Goal: Information Seeking & Learning: Learn about a topic

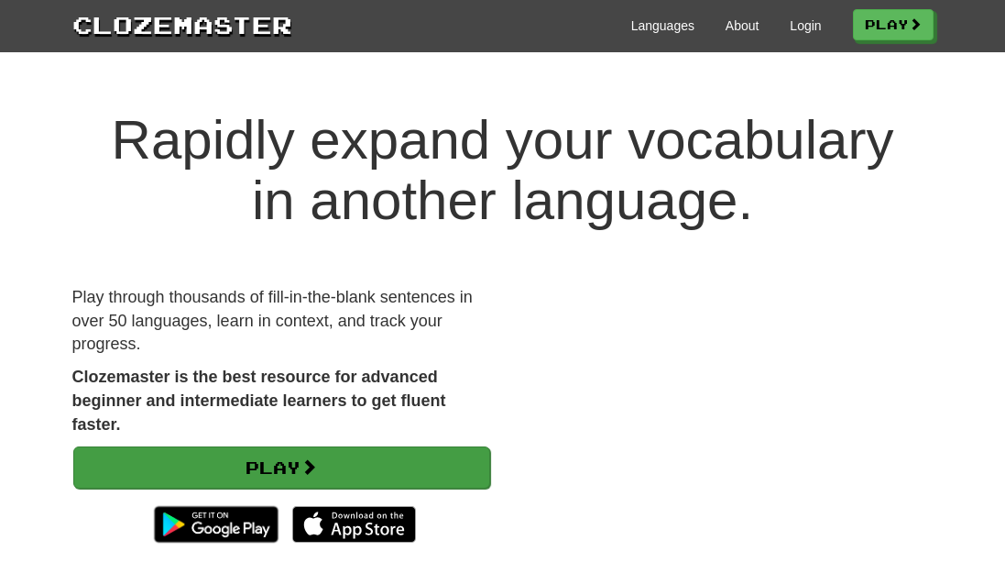
click at [306, 460] on link "Play" at bounding box center [281, 467] width 417 height 42
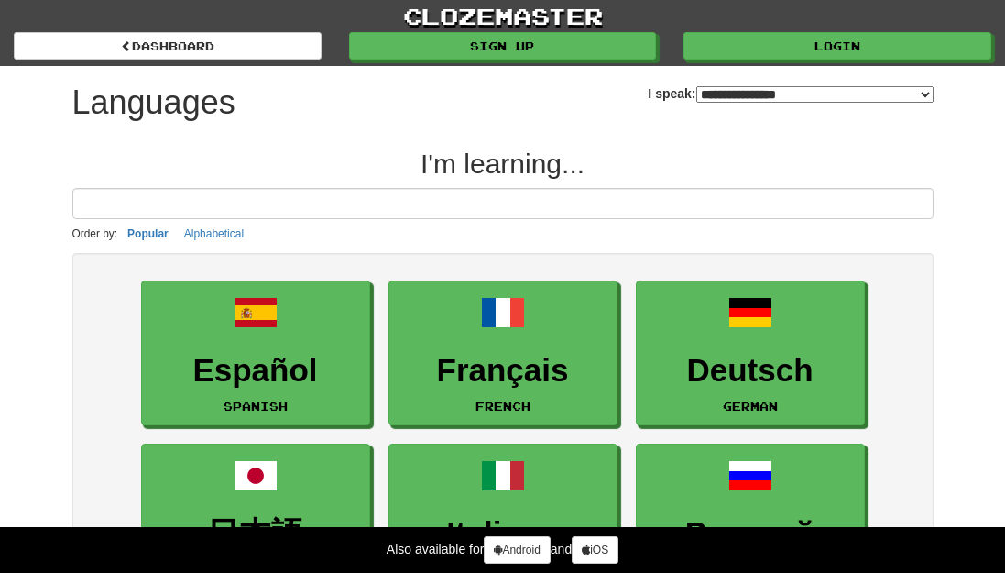
select select "*******"
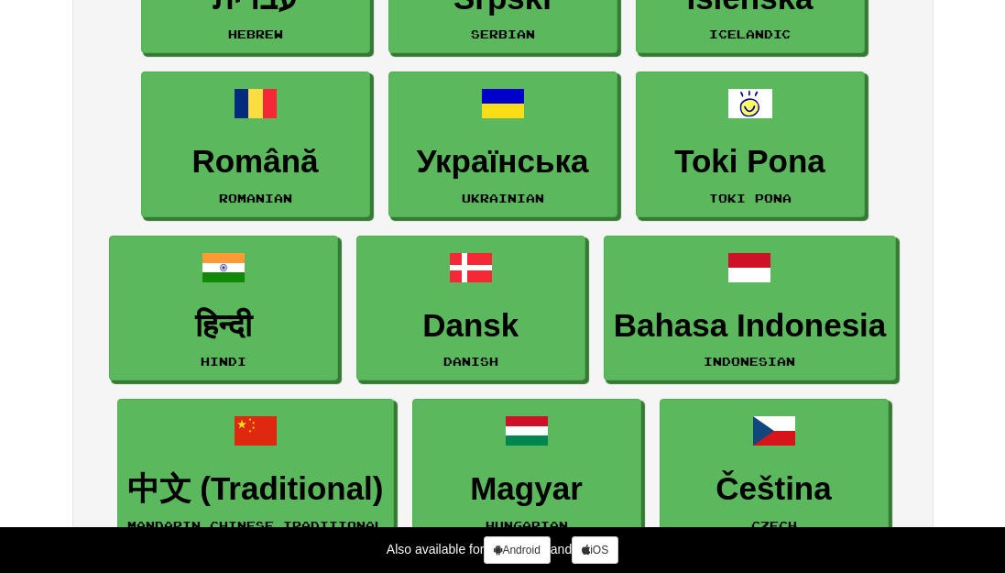
scroll to position [1574, 0]
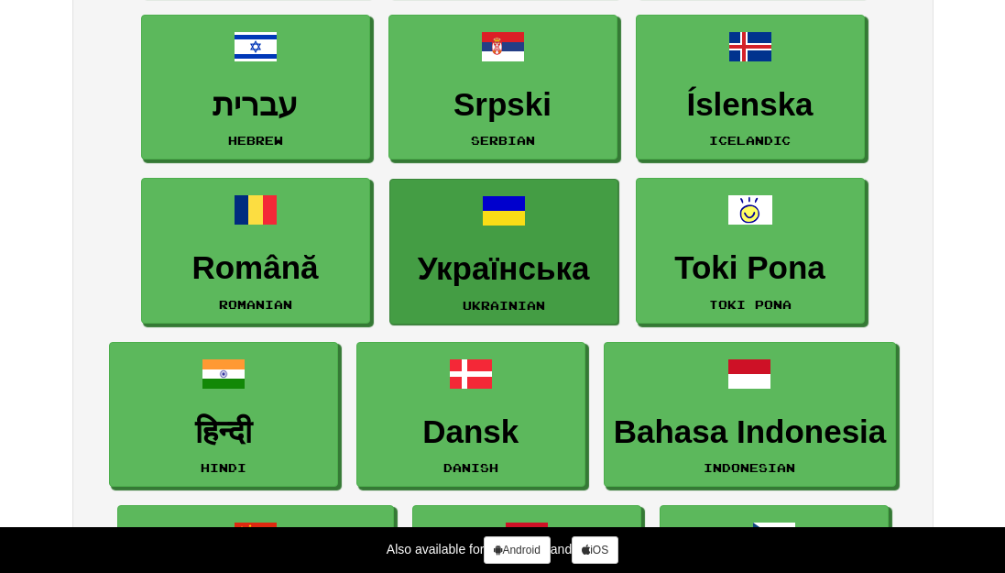
click at [517, 258] on h3 "Українська" at bounding box center [503, 269] width 209 height 36
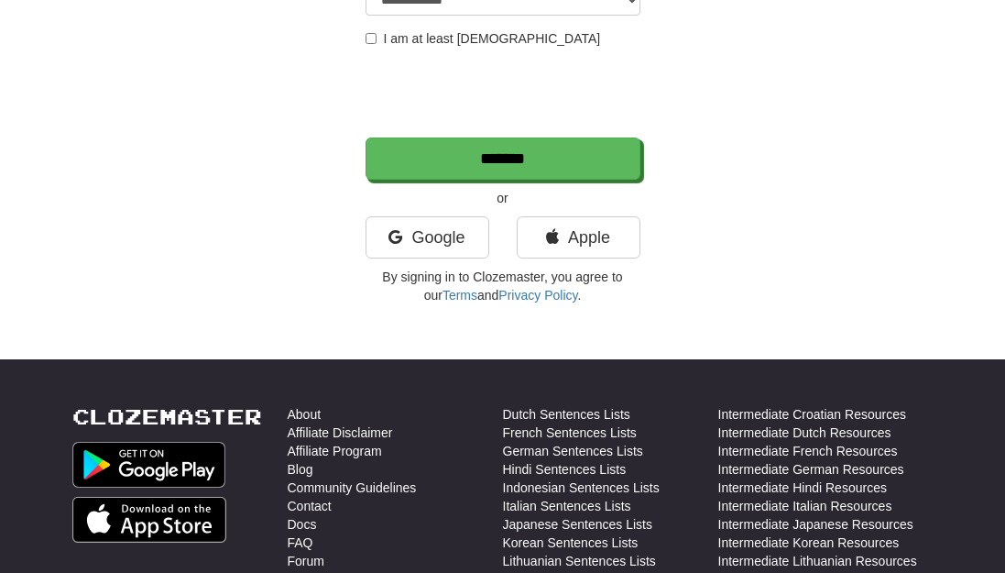
scroll to position [380, 0]
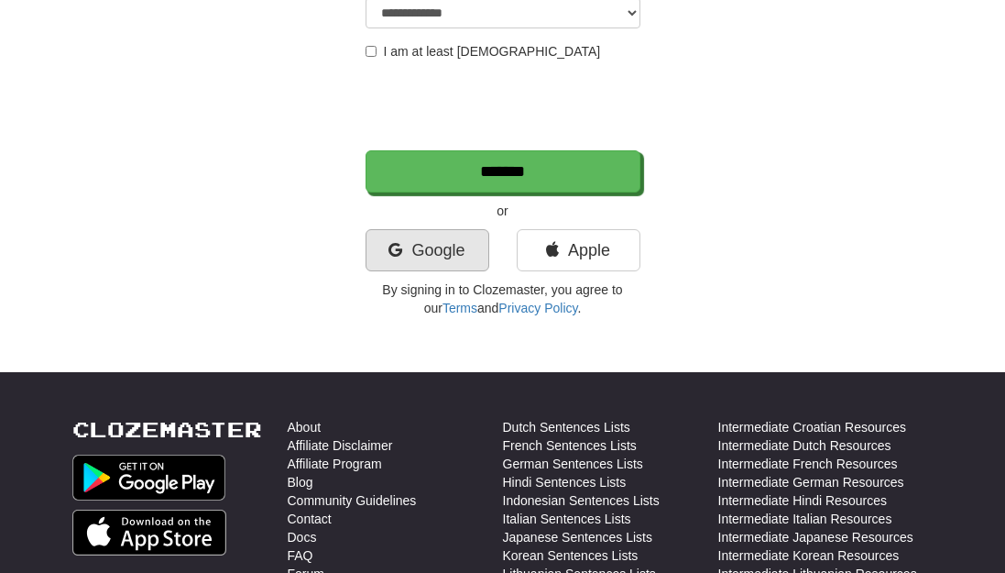
click at [410, 250] on link "Google" at bounding box center [428, 250] width 124 height 42
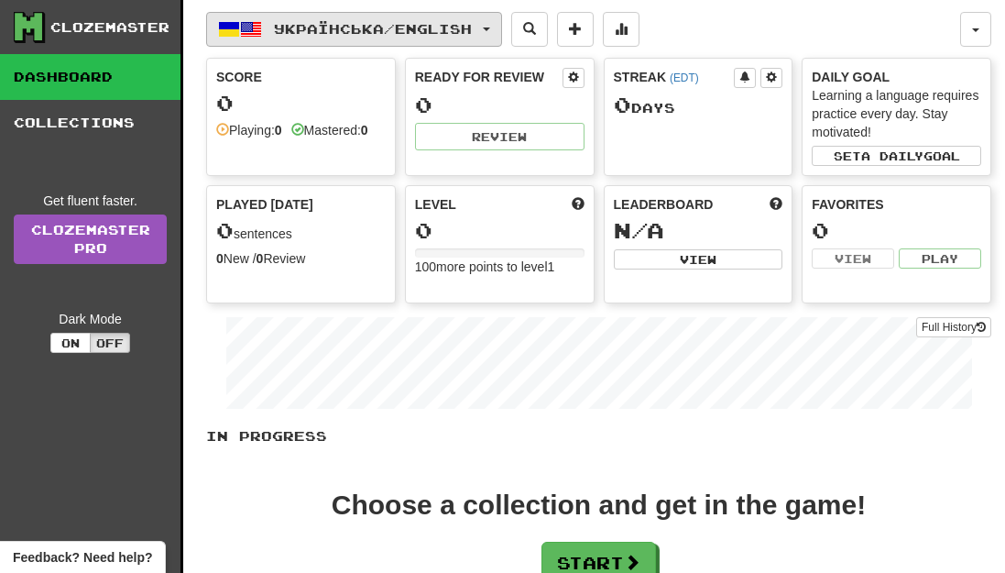
click at [472, 27] on span "Українська / English" at bounding box center [373, 29] width 198 height 16
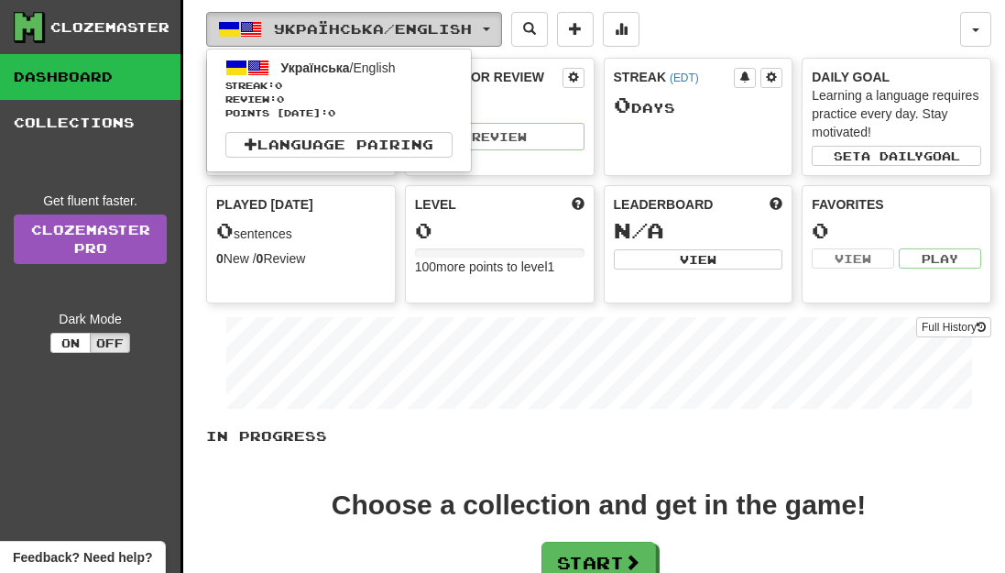
click at [472, 27] on span "Українська / English" at bounding box center [373, 29] width 198 height 16
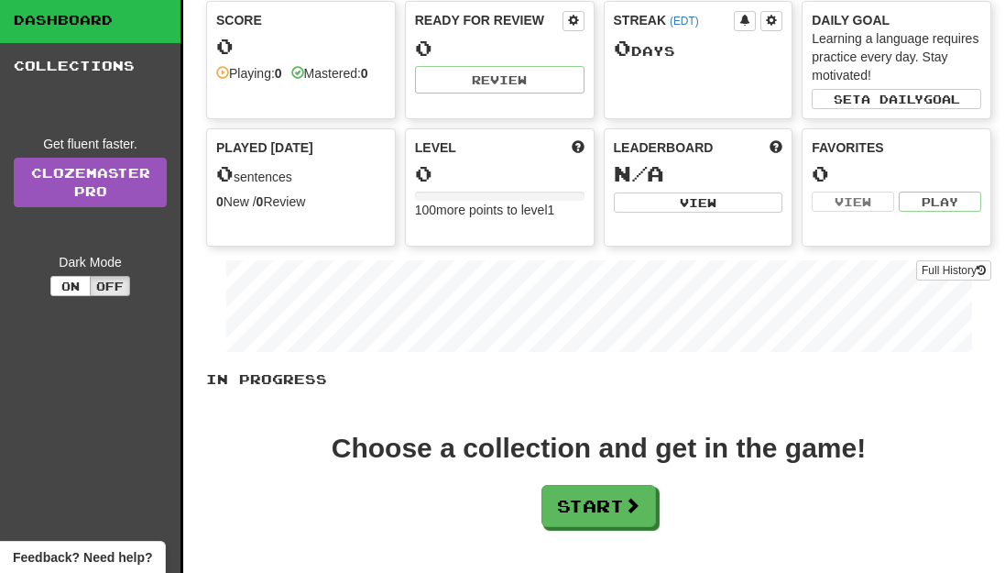
scroll to position [135, 0]
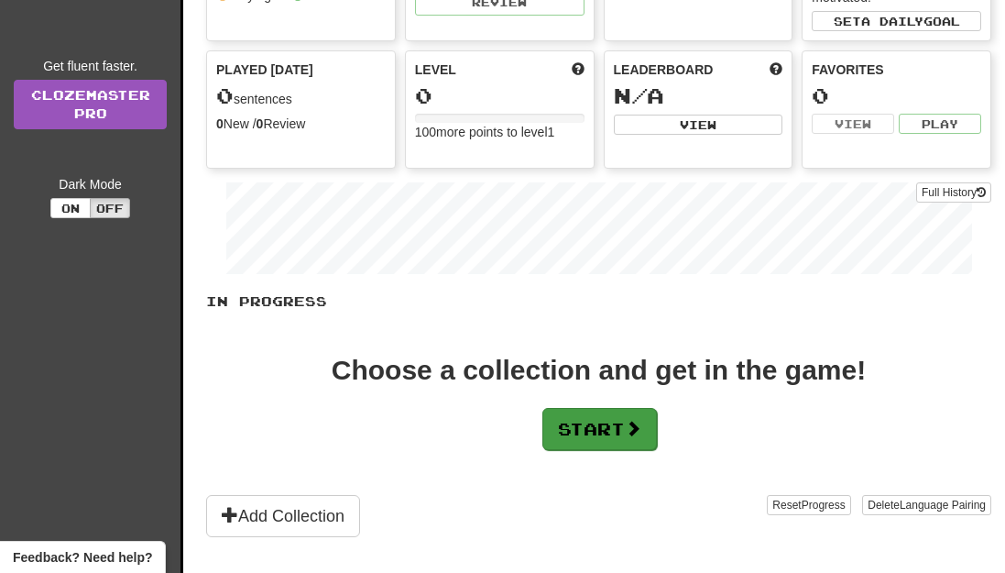
click at [608, 434] on button "Start" at bounding box center [599, 429] width 115 height 42
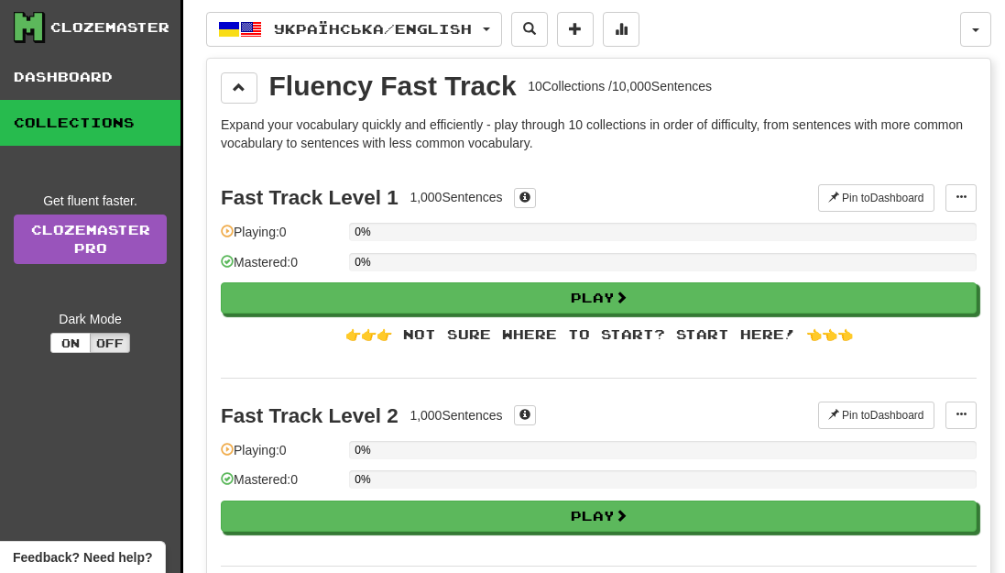
scroll to position [0, 0]
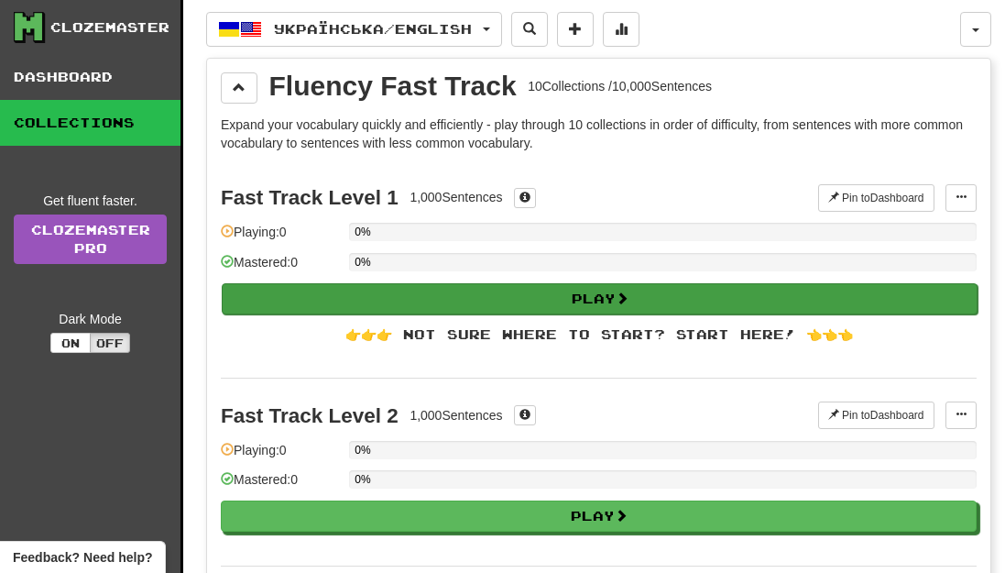
click at [574, 296] on button "Play" at bounding box center [600, 298] width 756 height 31
select select "**"
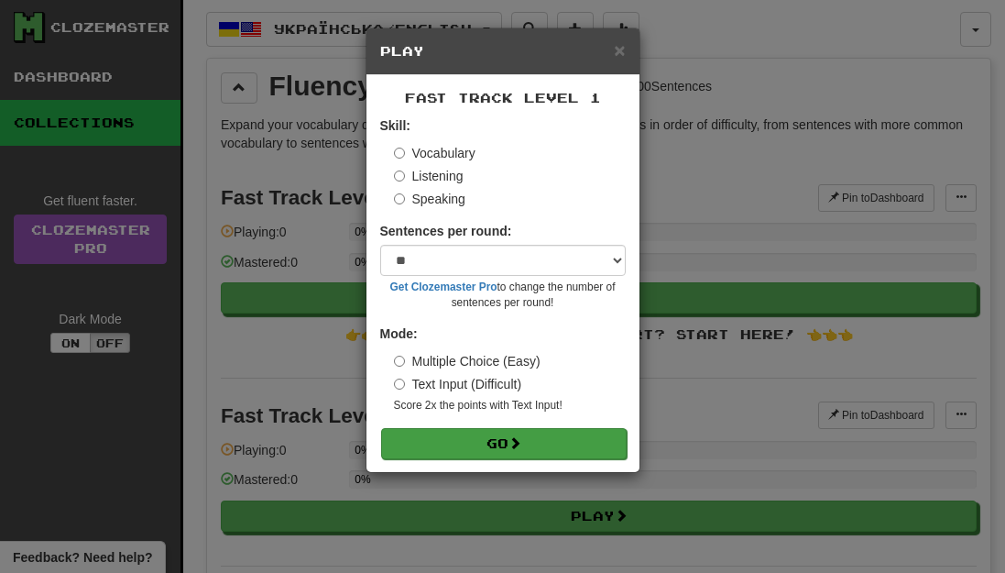
click at [565, 437] on button "Go" at bounding box center [504, 443] width 246 height 31
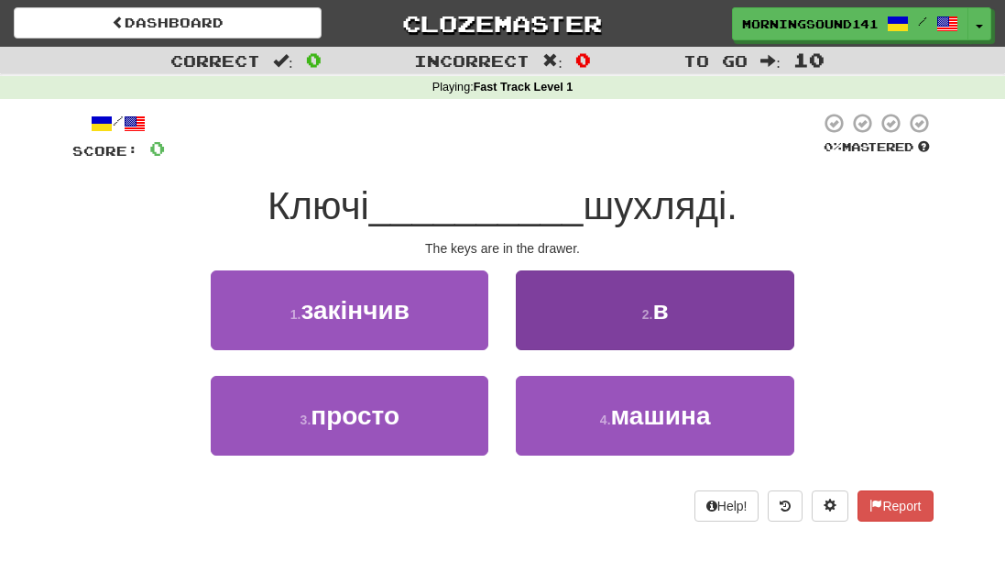
click at [606, 300] on button "2 . в" at bounding box center [655, 310] width 278 height 80
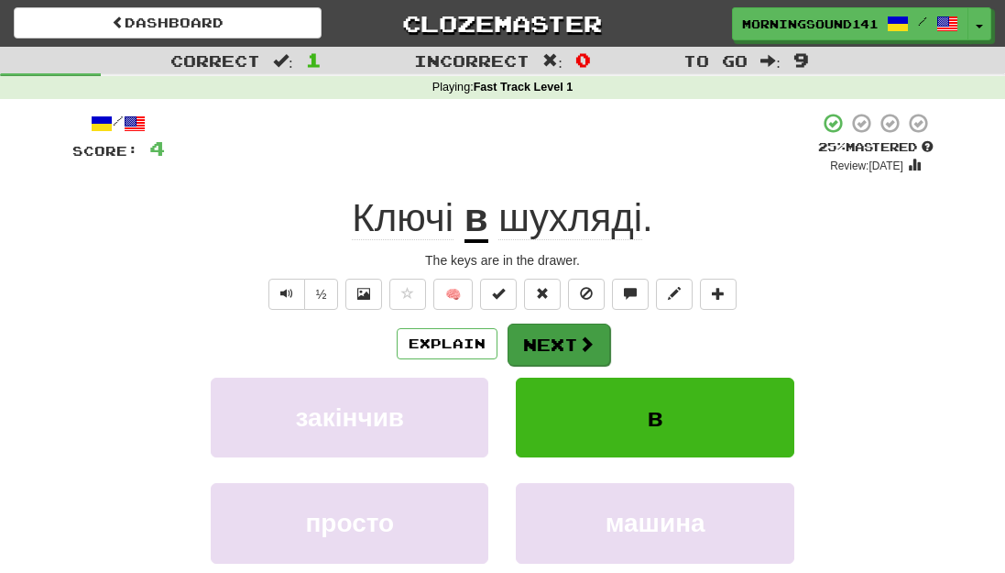
click at [551, 335] on button "Next" at bounding box center [559, 344] width 103 height 42
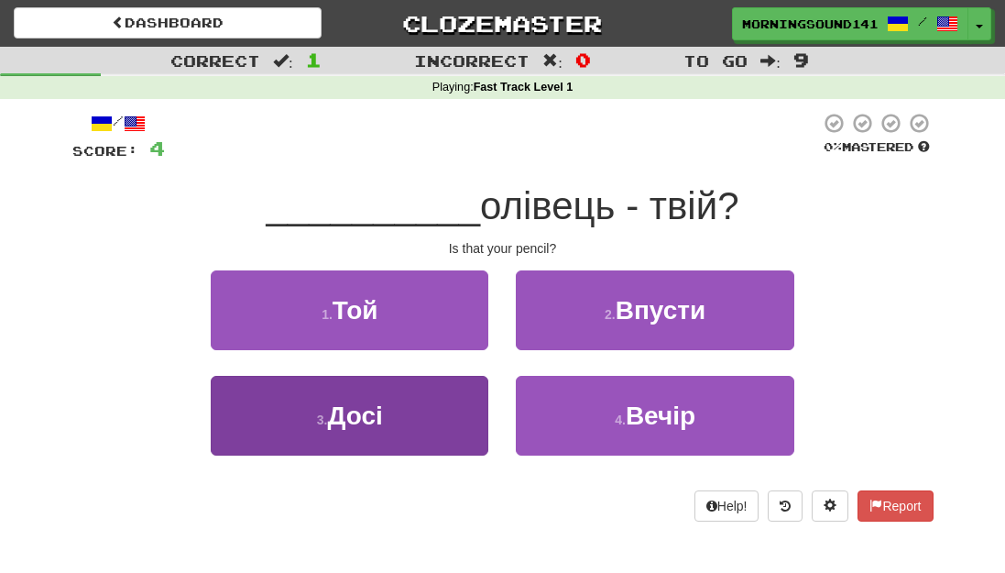
click at [408, 428] on button "3 . Досі" at bounding box center [350, 416] width 278 height 80
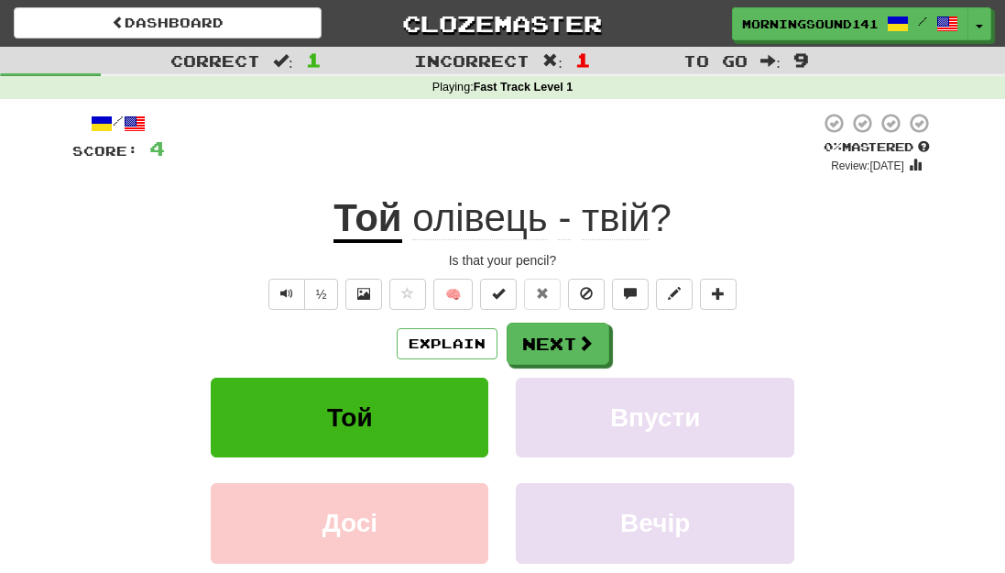
click at [478, 221] on span "олівець" at bounding box center [479, 218] width 135 height 44
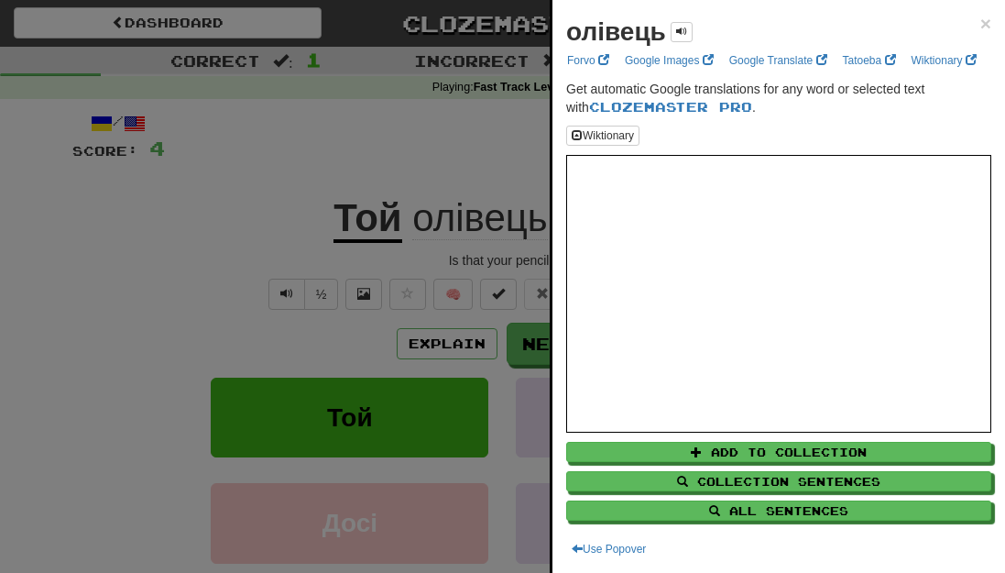
click at [381, 225] on div at bounding box center [502, 286] width 1005 height 573
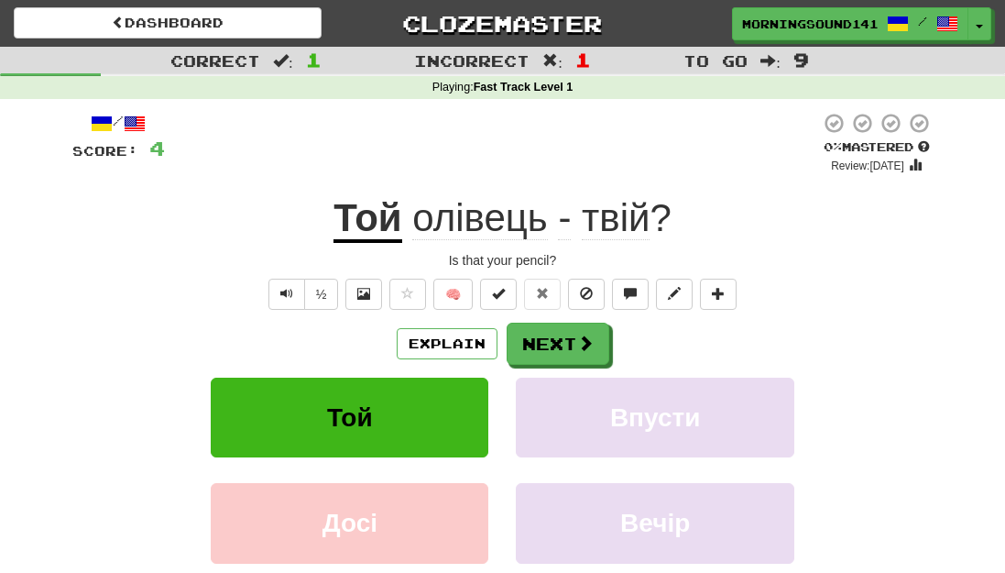
click at [368, 221] on u "Той" at bounding box center [367, 219] width 68 height 47
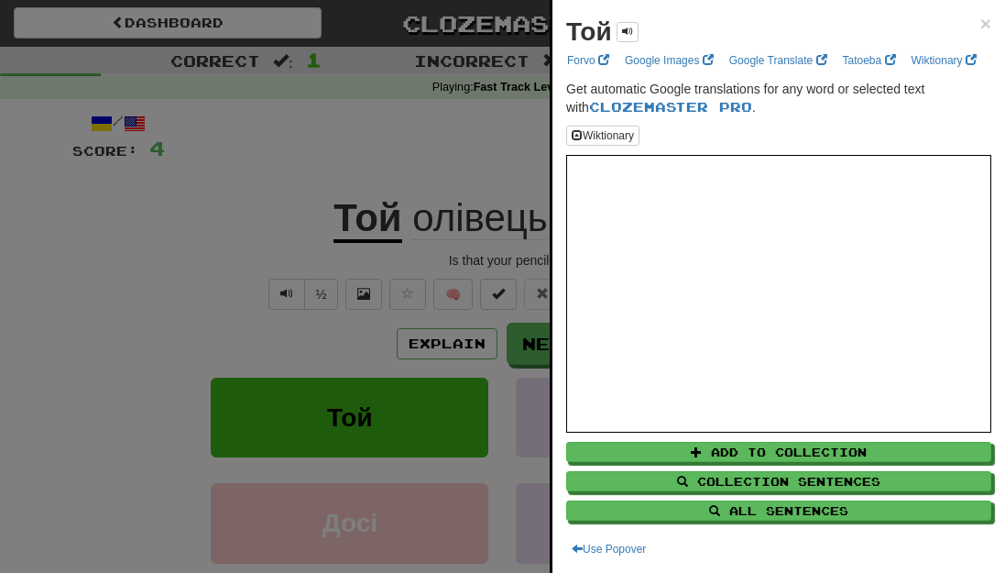
click at [442, 169] on div at bounding box center [502, 286] width 1005 height 573
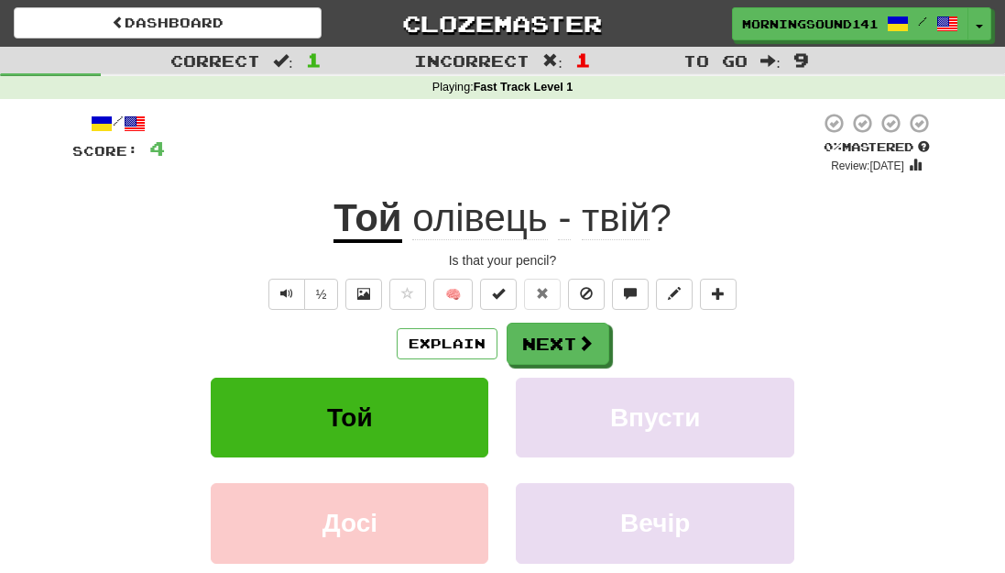
click at [508, 223] on span "олівець" at bounding box center [479, 218] width 135 height 44
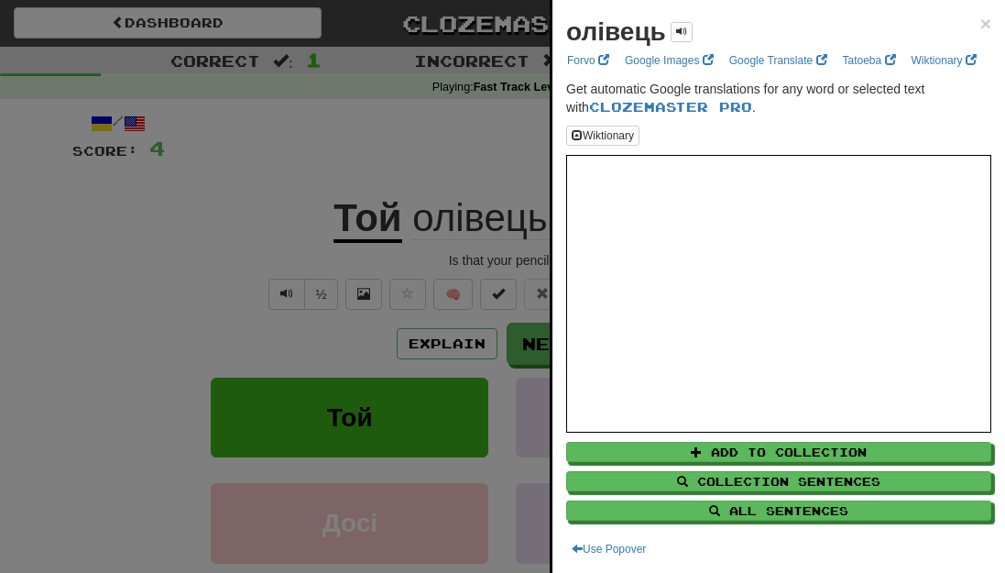
click at [453, 180] on div at bounding box center [502, 286] width 1005 height 573
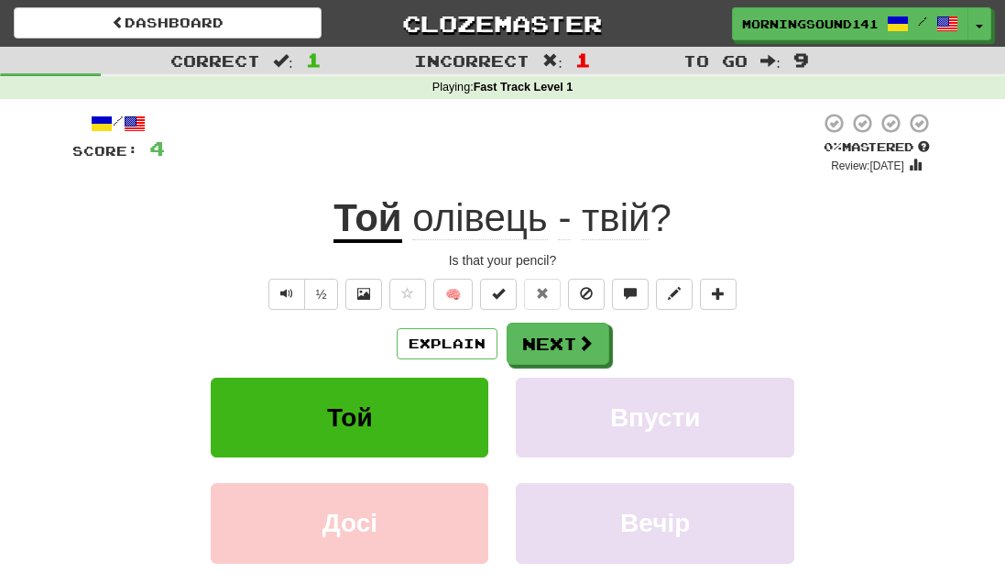
click at [623, 218] on span "твій" at bounding box center [616, 218] width 68 height 44
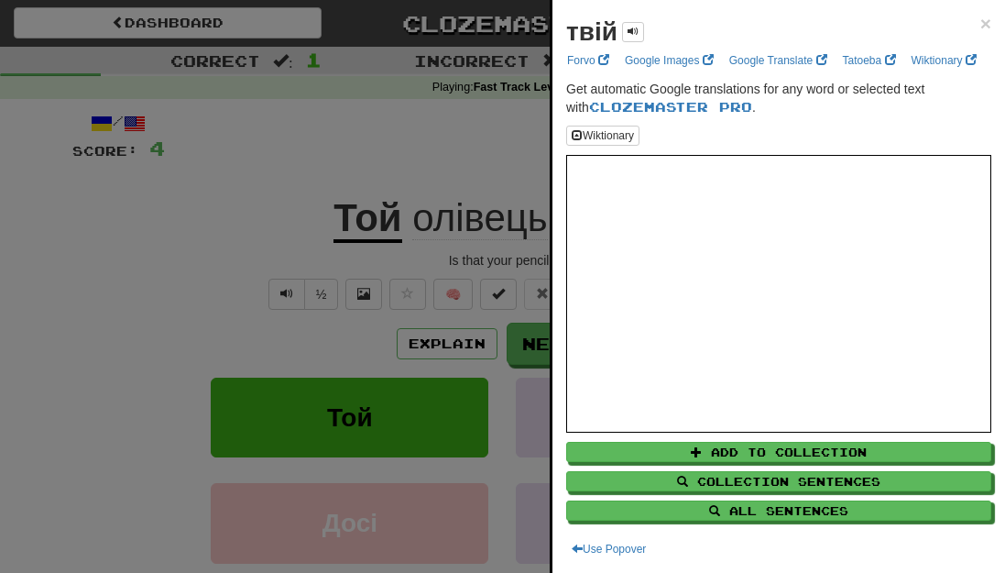
click at [416, 142] on div at bounding box center [502, 286] width 1005 height 573
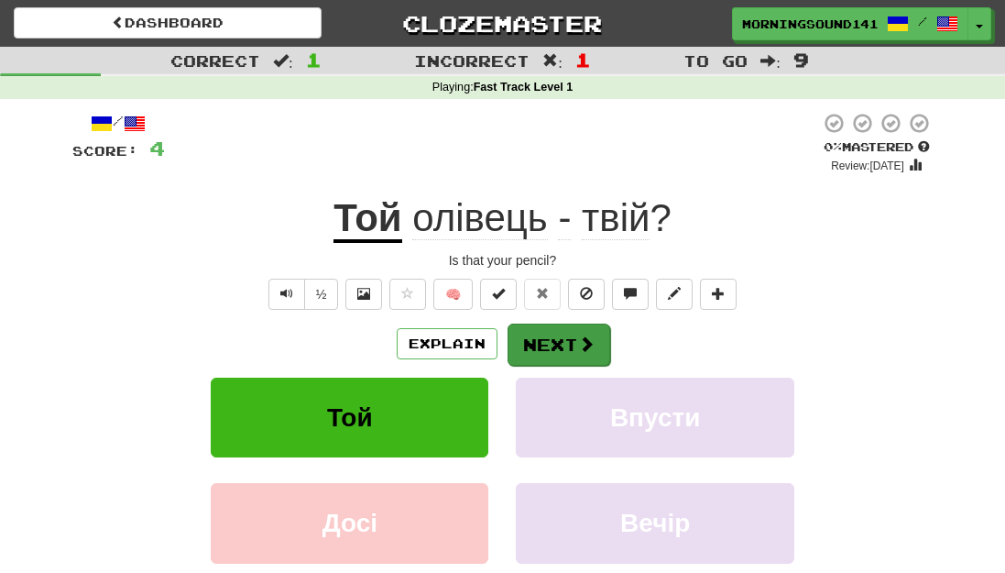
click at [538, 334] on button "Next" at bounding box center [559, 344] width 103 height 42
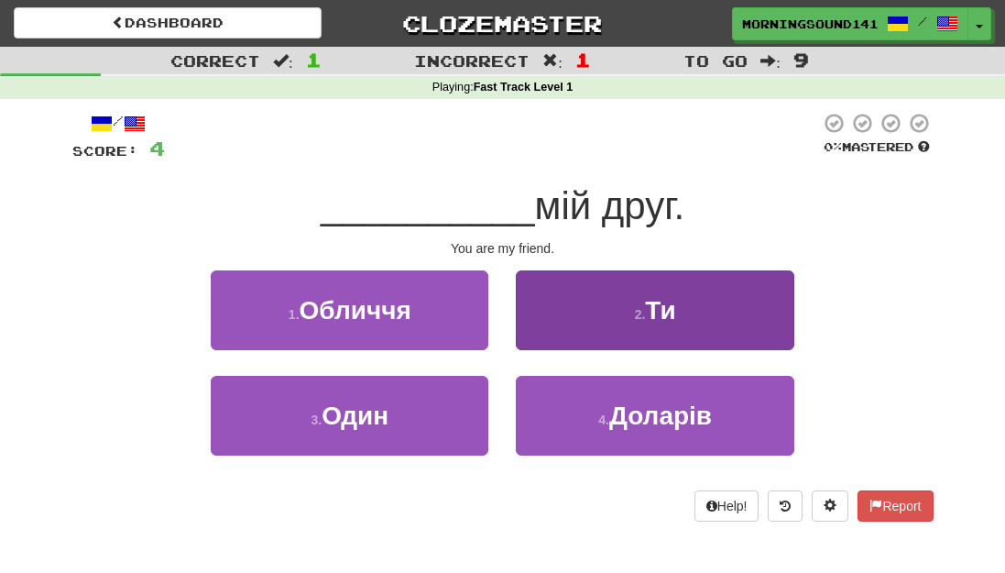
click at [566, 317] on button "2 . Ти" at bounding box center [655, 310] width 278 height 80
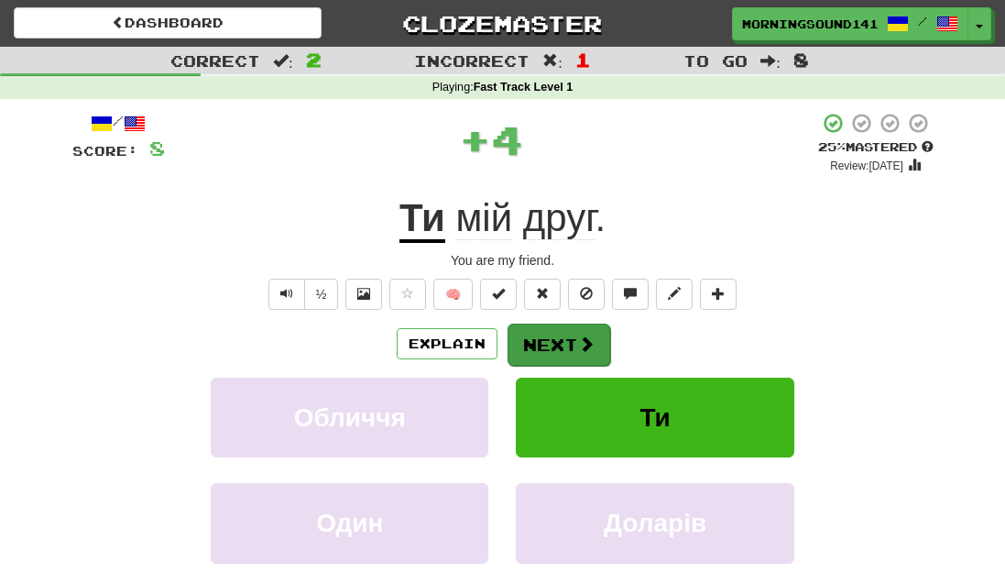
click at [564, 348] on button "Next" at bounding box center [559, 344] width 103 height 42
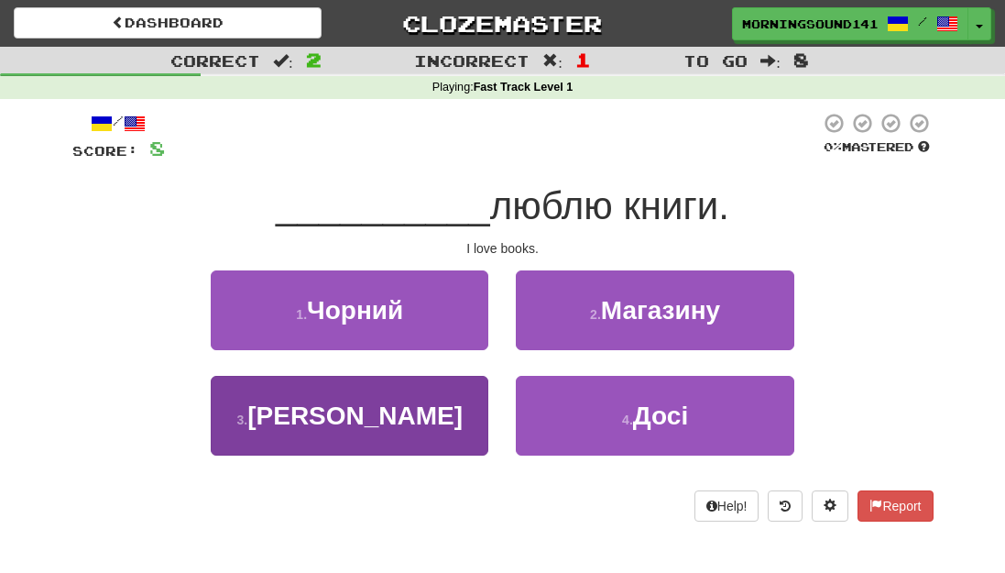
click at [358, 423] on span "Я" at bounding box center [354, 415] width 215 height 28
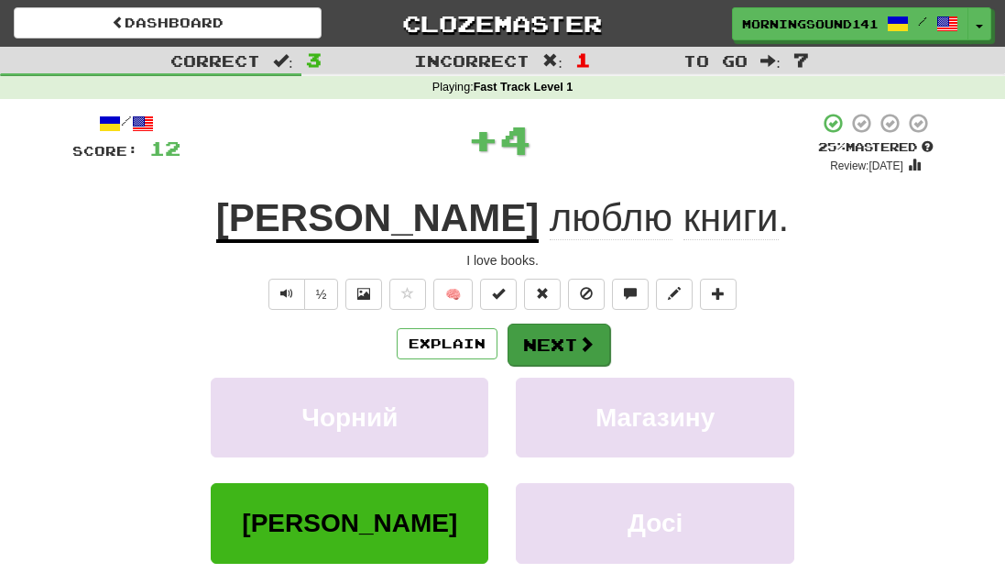
click at [557, 353] on button "Next" at bounding box center [559, 344] width 103 height 42
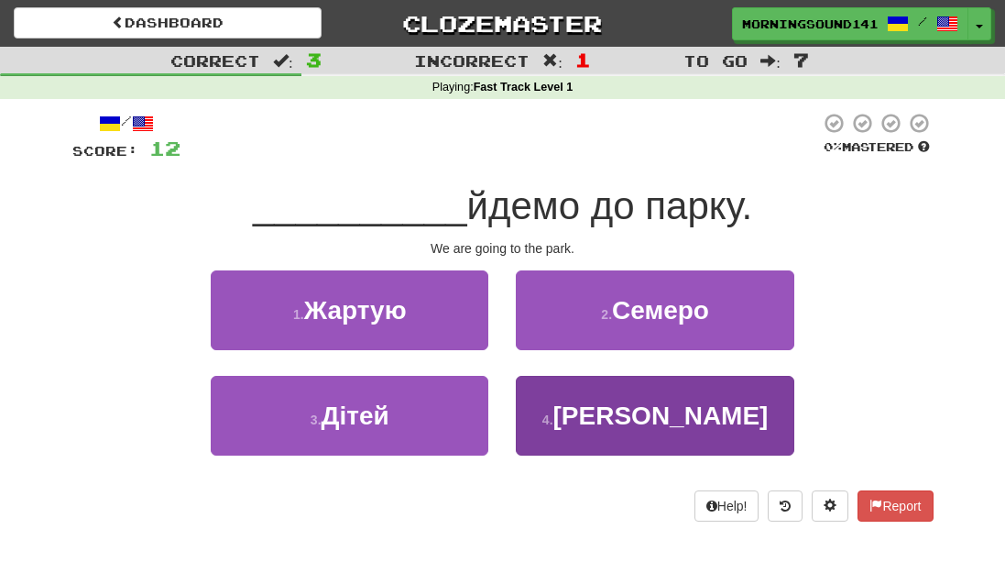
click at [598, 421] on button "4 . Ми" at bounding box center [655, 416] width 278 height 80
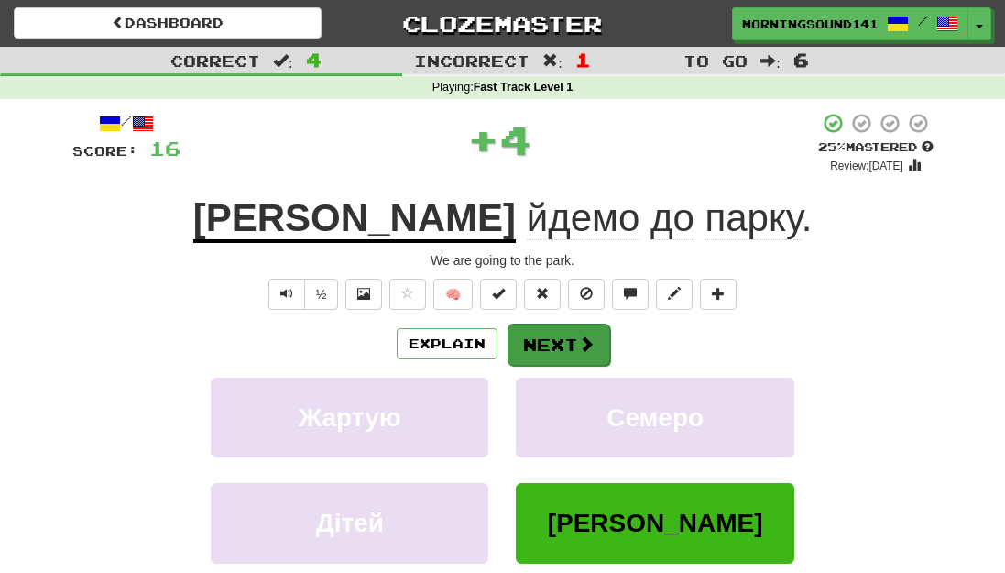
click at [552, 347] on button "Next" at bounding box center [559, 344] width 103 height 42
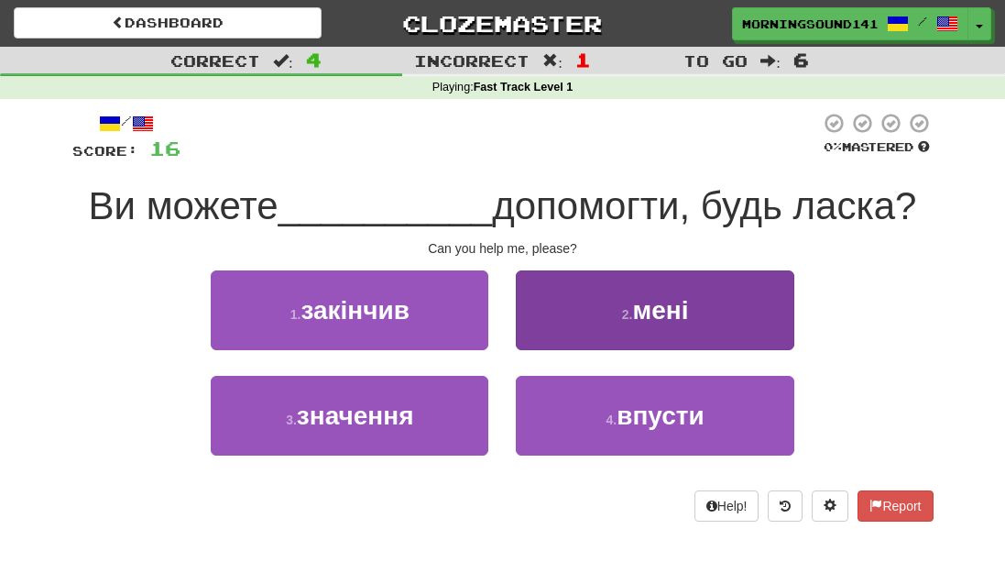
click at [605, 320] on button "2 . мені" at bounding box center [655, 310] width 278 height 80
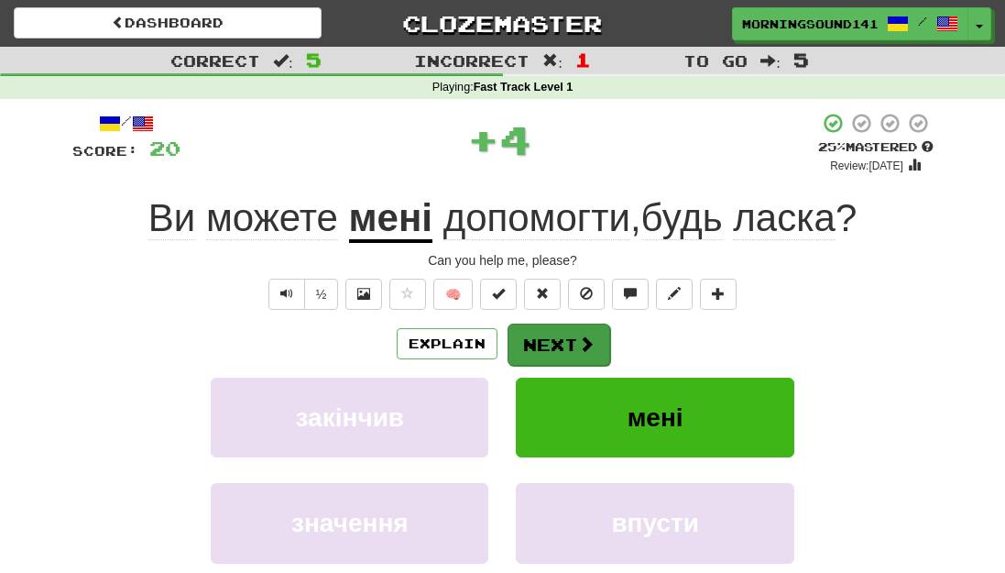
click at [572, 343] on button "Next" at bounding box center [559, 344] width 103 height 42
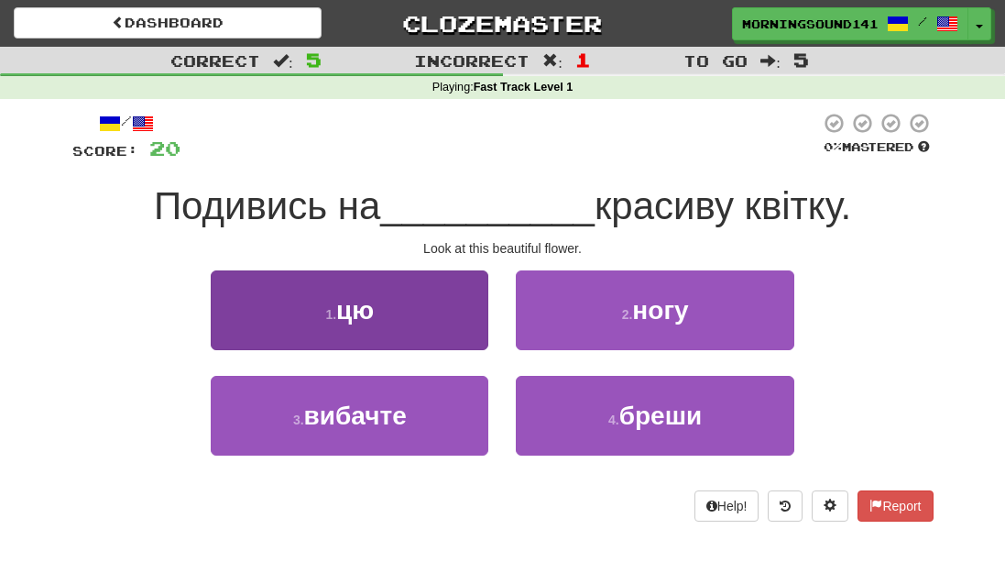
click at [408, 324] on button "1 . цю" at bounding box center [350, 310] width 278 height 80
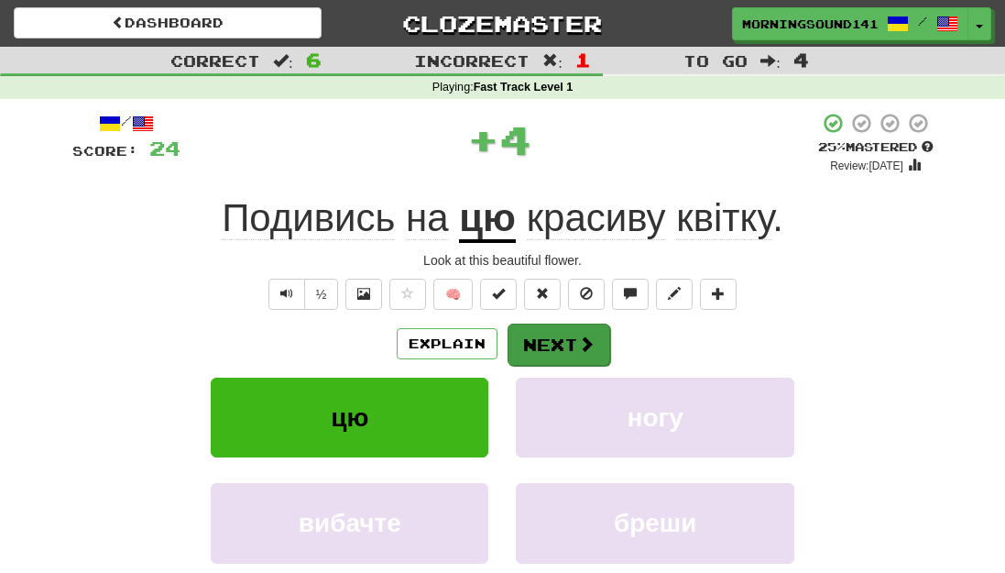
click at [555, 336] on button "Next" at bounding box center [559, 344] width 103 height 42
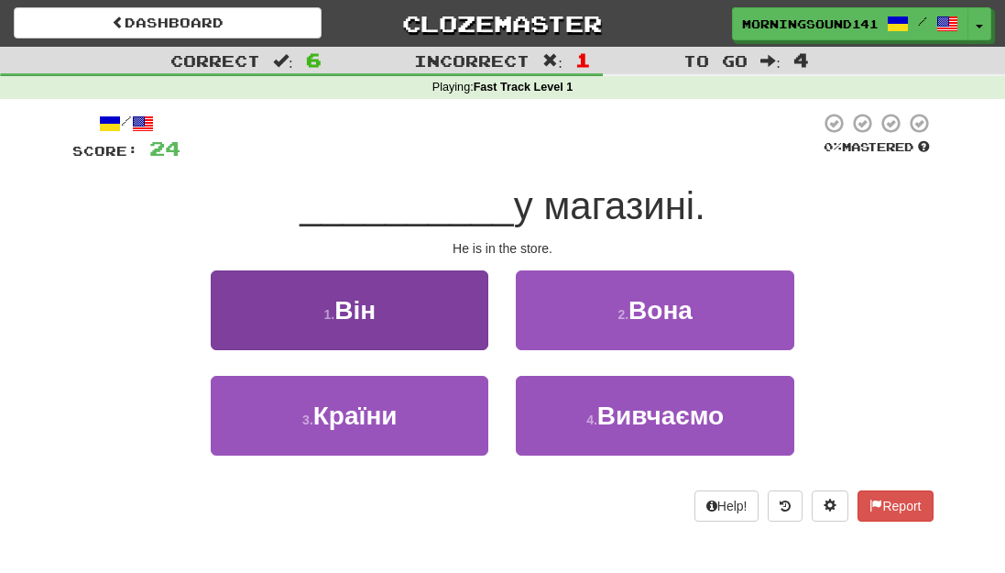
click at [404, 310] on button "1 . Він" at bounding box center [350, 310] width 278 height 80
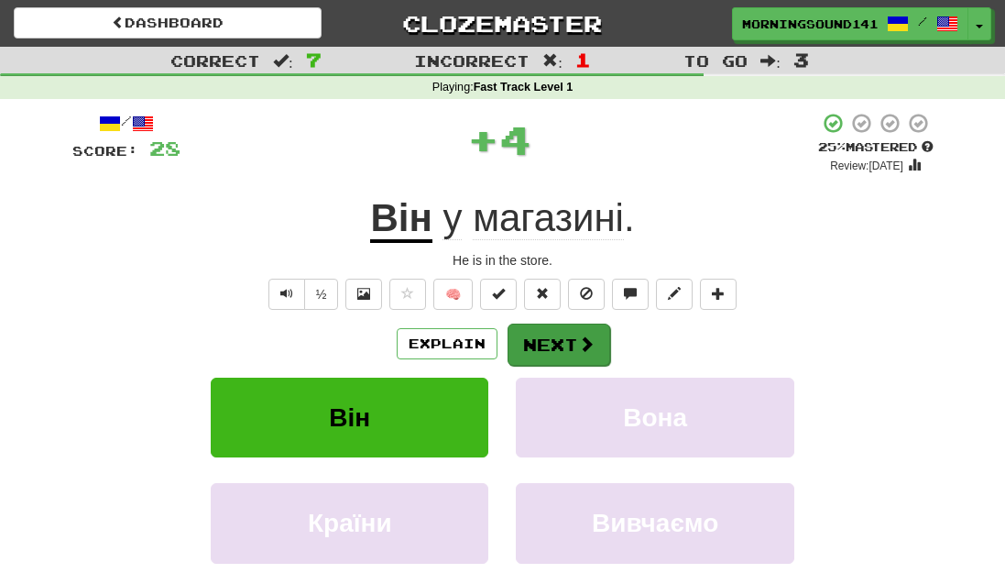
click at [572, 337] on button "Next" at bounding box center [559, 344] width 103 height 42
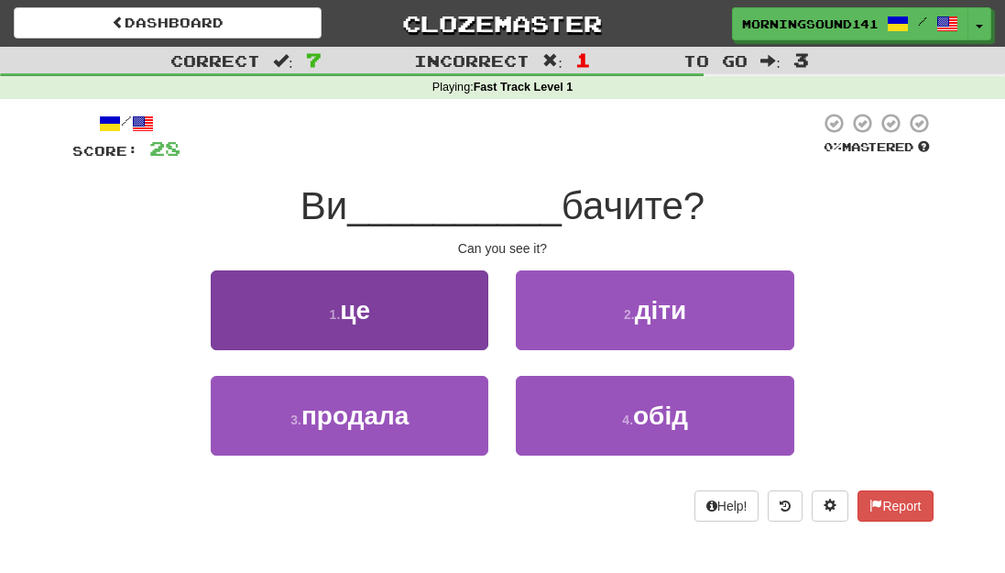
click at [388, 302] on button "1 . це" at bounding box center [350, 310] width 278 height 80
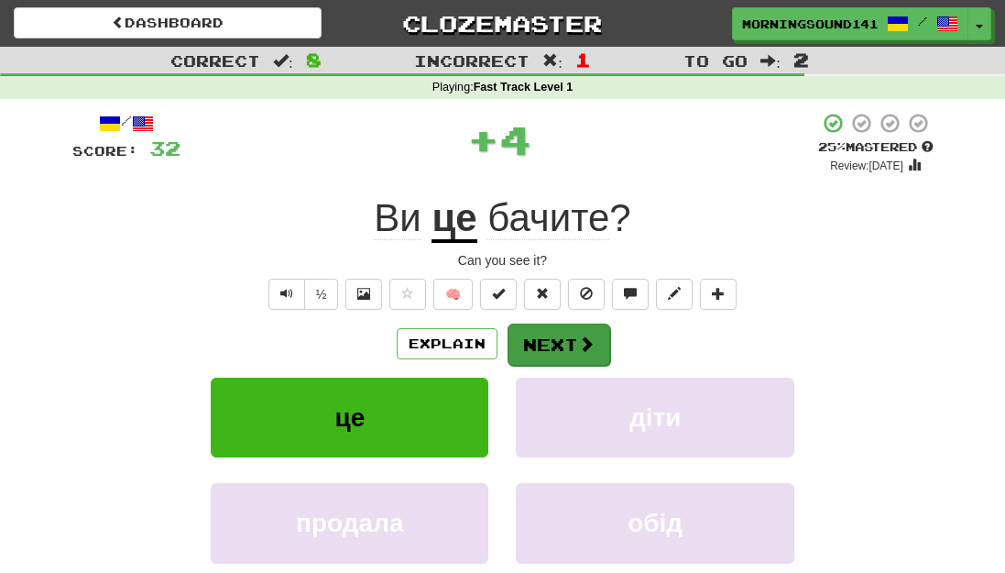
click at [583, 349] on span at bounding box center [586, 343] width 16 height 16
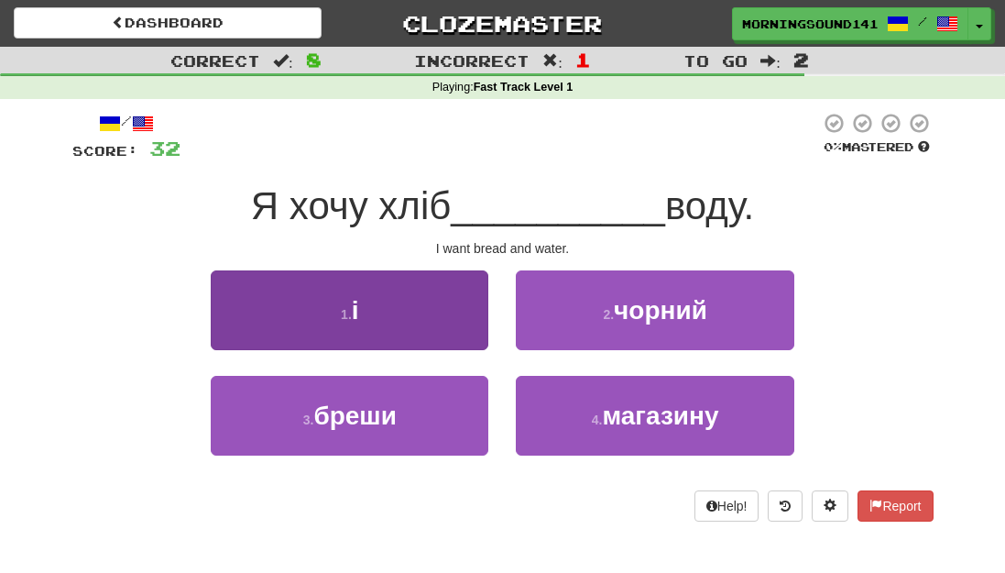
click at [397, 322] on button "1 . і" at bounding box center [350, 310] width 278 height 80
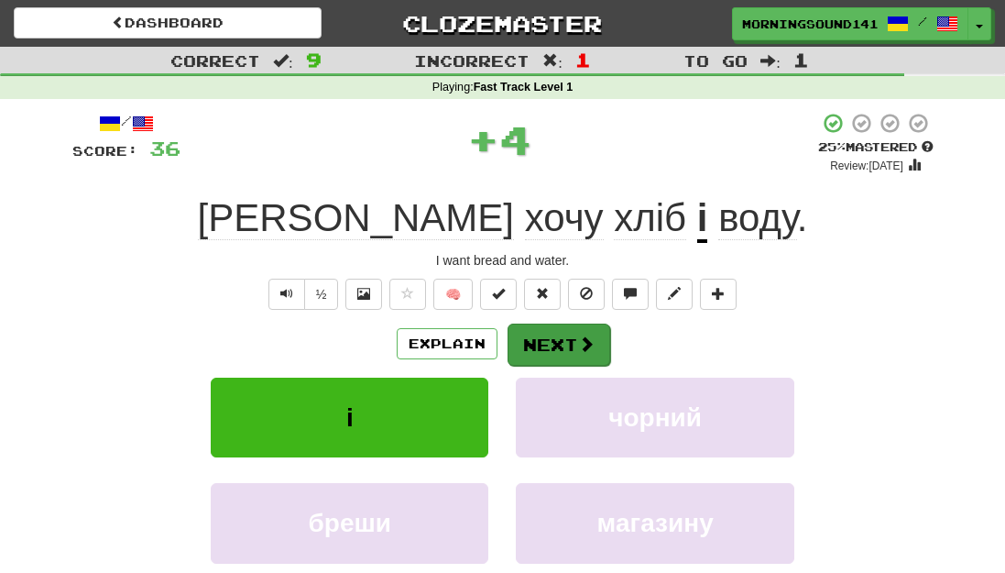
click at [573, 346] on button "Next" at bounding box center [559, 344] width 103 height 42
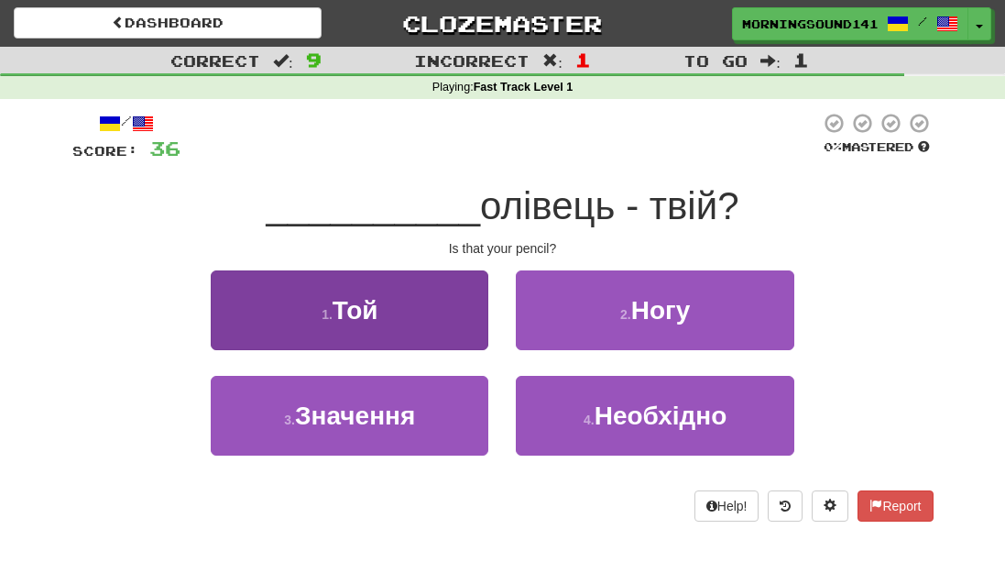
click at [421, 321] on button "1 . Той" at bounding box center [350, 310] width 278 height 80
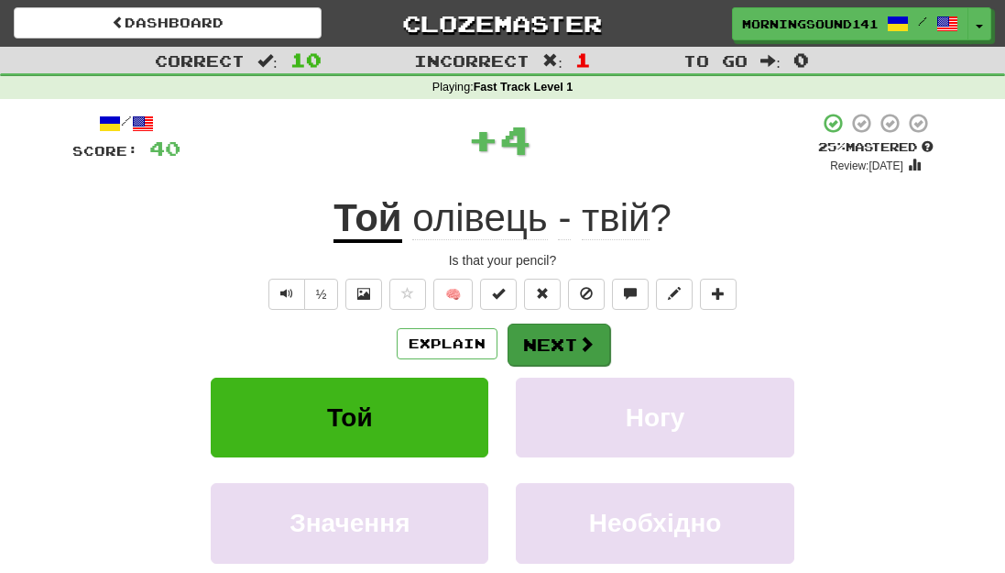
click at [547, 343] on button "Next" at bounding box center [559, 344] width 103 height 42
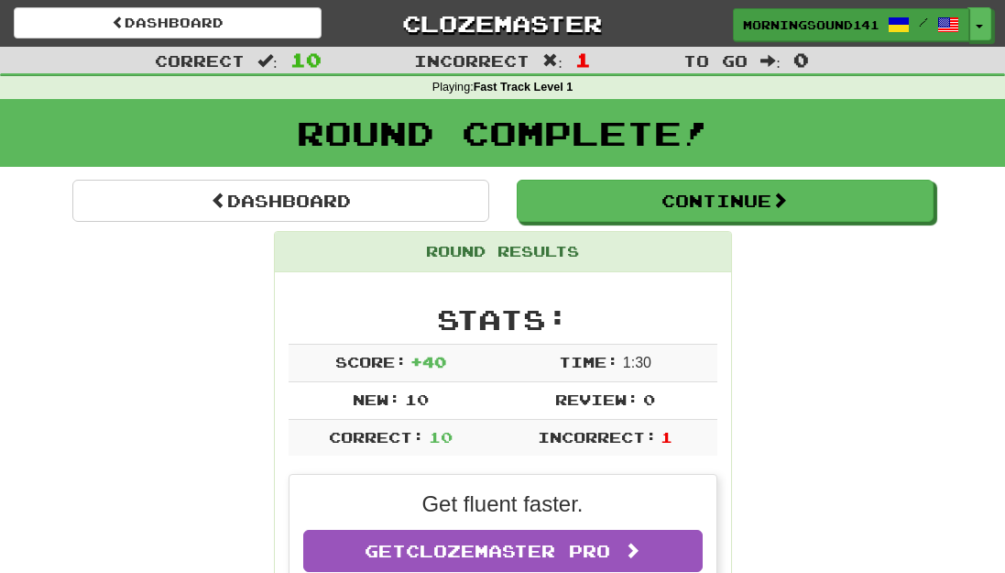
click at [829, 16] on link "MorningSound1417 /" at bounding box center [851, 24] width 236 height 33
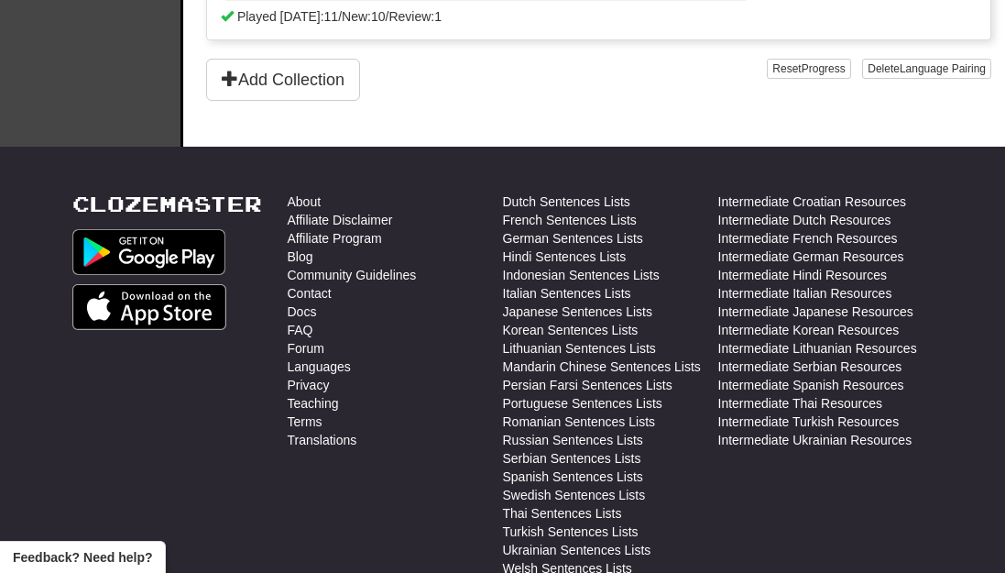
scroll to position [581, 0]
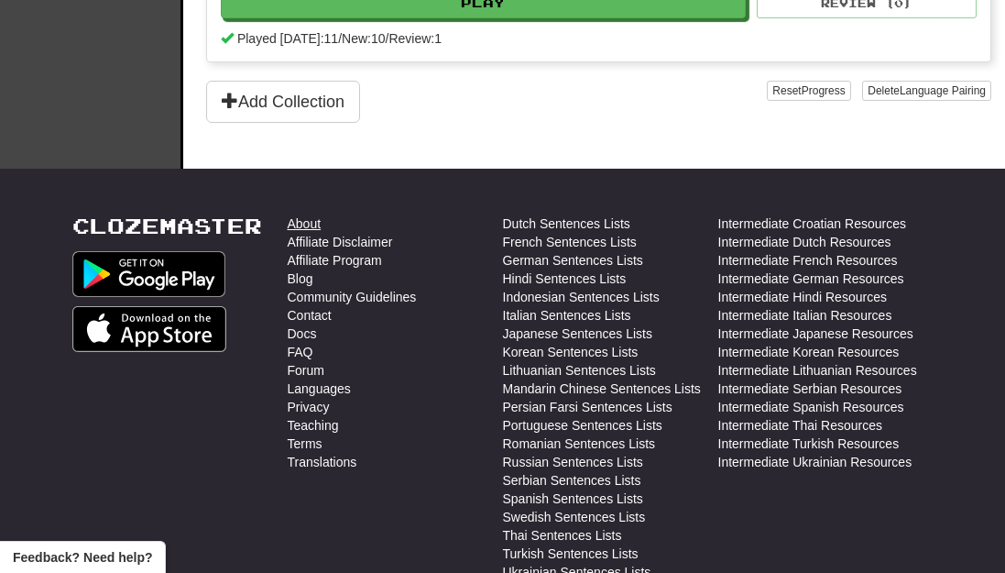
click at [301, 220] on link "About" at bounding box center [305, 223] width 34 height 18
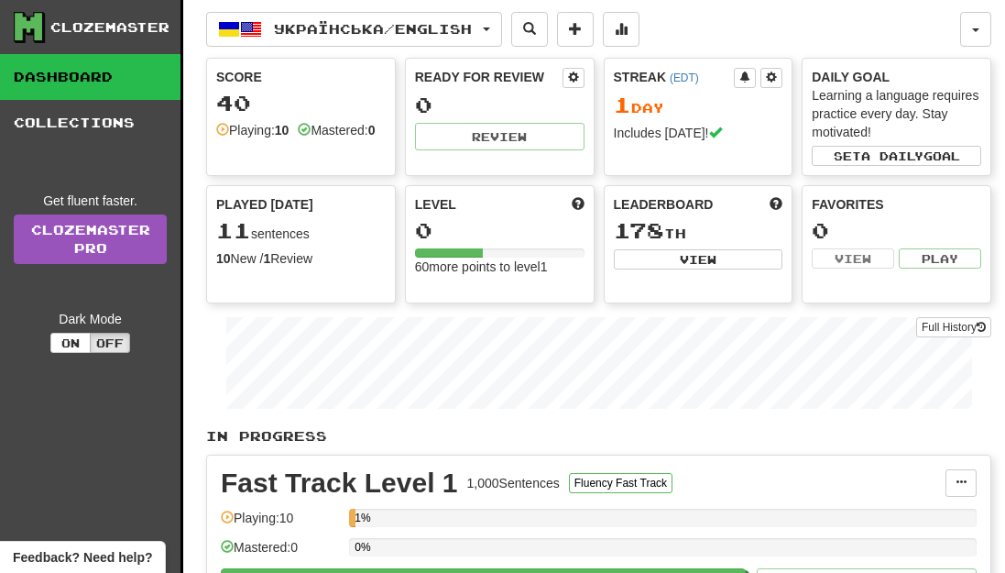
scroll to position [0, 0]
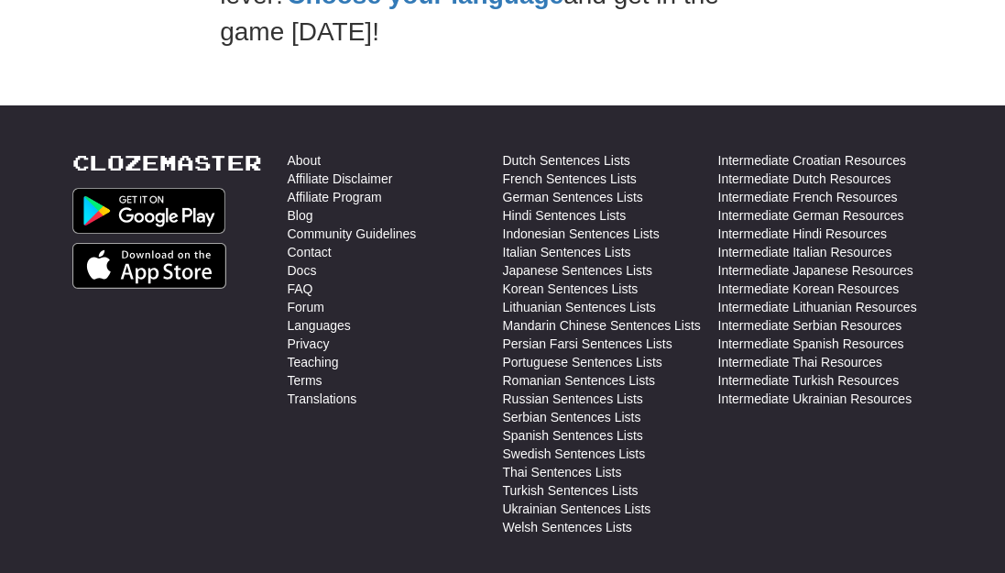
scroll to position [822, 0]
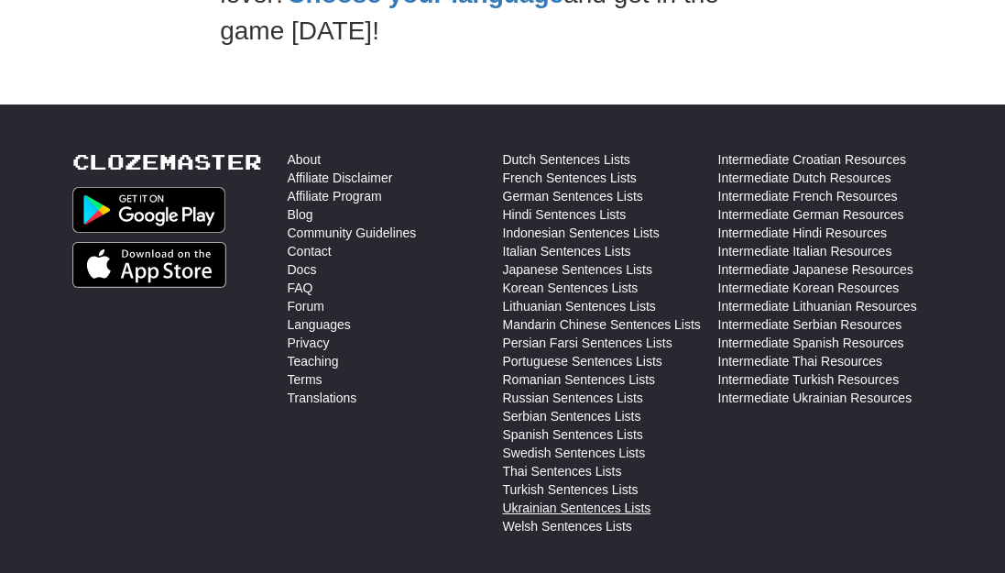
click at [560, 504] on link "Ukrainian Sentences Lists" at bounding box center [577, 507] width 148 height 18
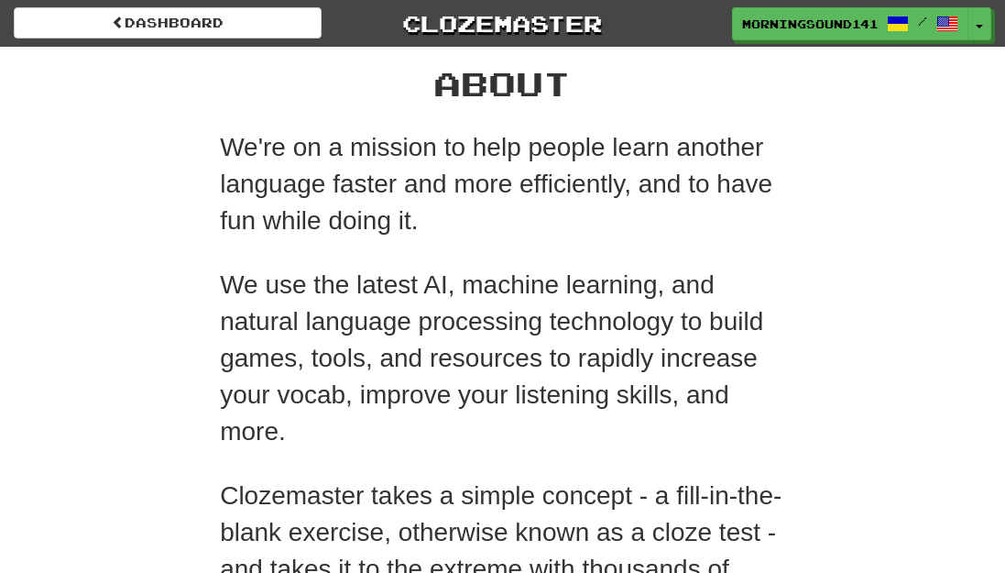
scroll to position [0, 0]
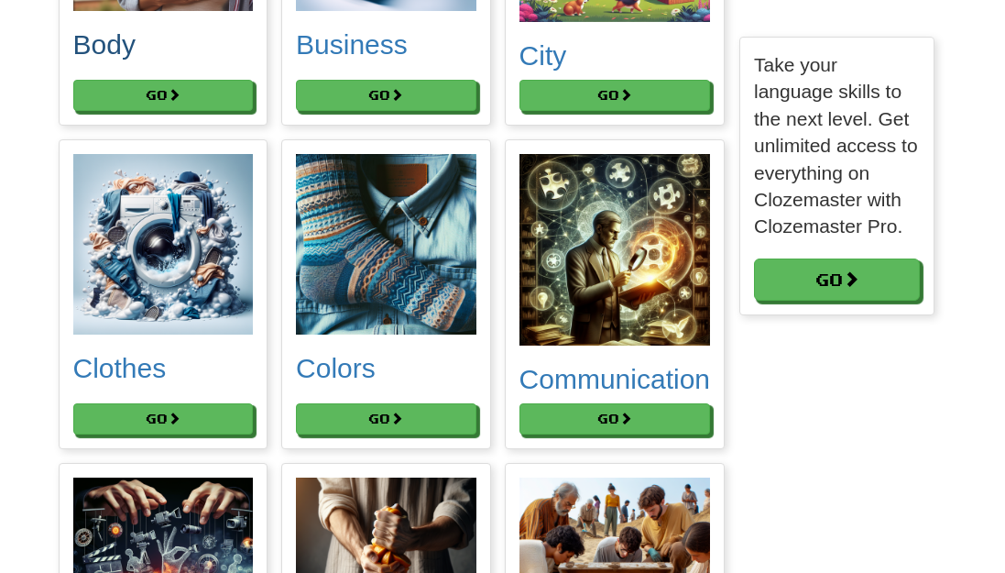
scroll to position [1480, 0]
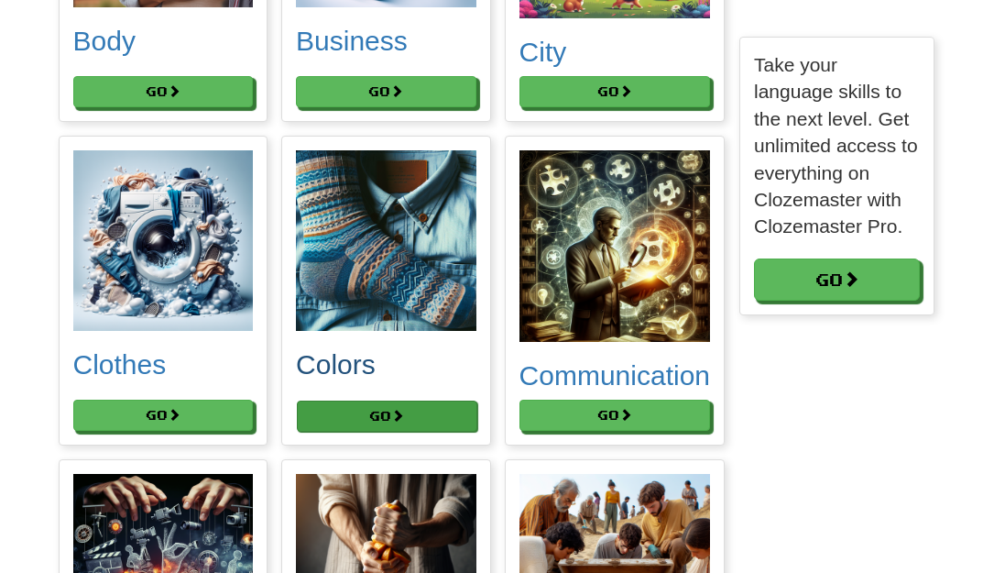
click at [369, 431] on button "Go" at bounding box center [387, 415] width 180 height 31
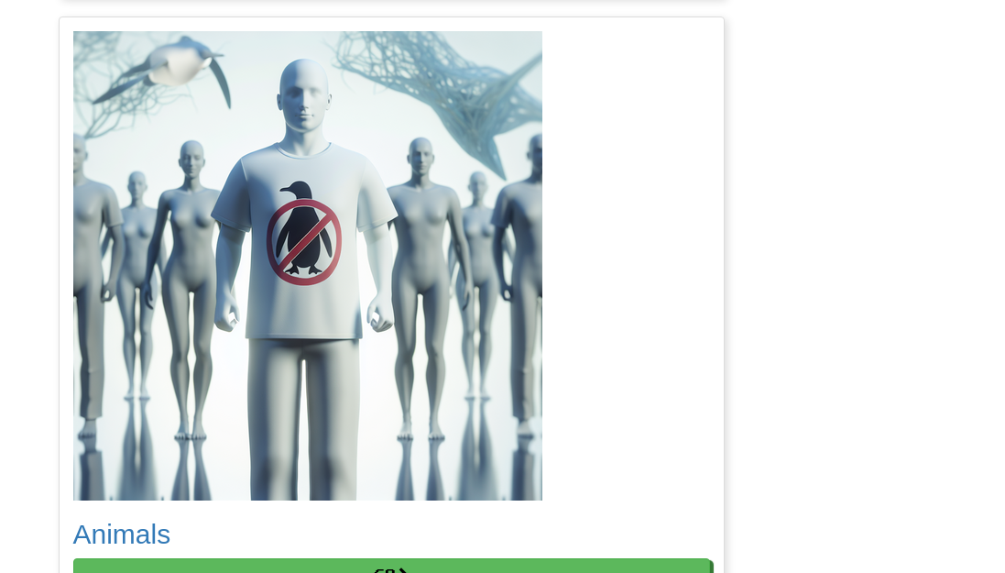
scroll to position [5049, 0]
